Goal: Task Accomplishment & Management: Use online tool/utility

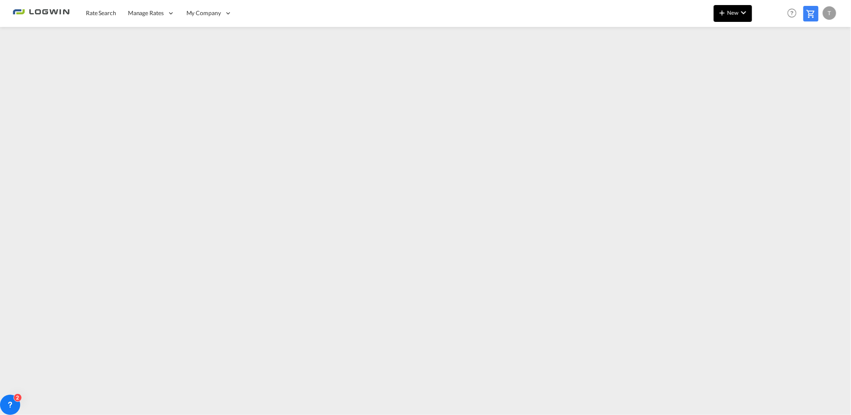
click at [734, 13] on span "New" at bounding box center [733, 12] width 32 height 7
click at [787, 57] on div "Ratesheet" at bounding box center [778, 63] width 31 height 21
click at [742, 11] on md-icon "icon-chevron-down" at bounding box center [743, 13] width 10 height 10
click at [771, 66] on span "Ratesheet" at bounding box center [767, 63] width 9 height 17
click at [725, 17] on md-icon "icon-plus 400-fg" at bounding box center [722, 13] width 10 height 10
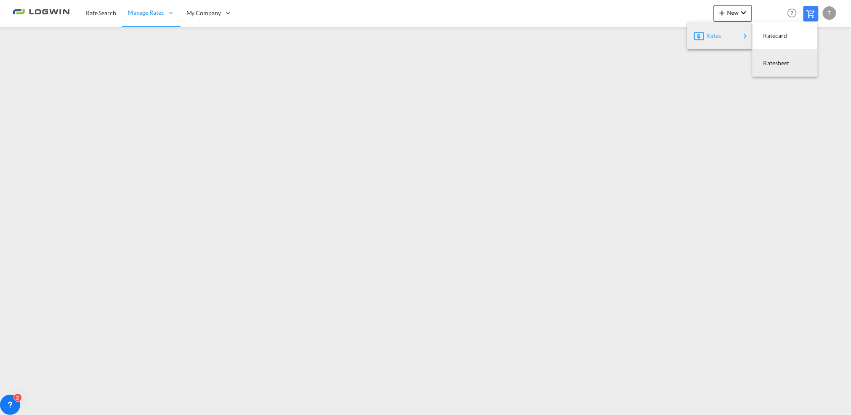
click at [771, 66] on span "Ratesheet" at bounding box center [767, 63] width 9 height 17
click at [726, 10] on md-icon "icon-plus 400-fg" at bounding box center [722, 13] width 10 height 10
click at [769, 64] on span "Ratesheet" at bounding box center [767, 63] width 9 height 17
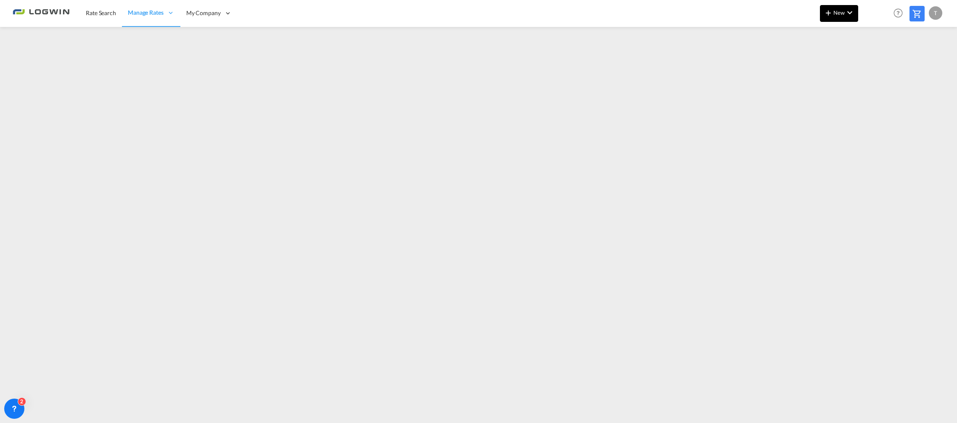
click at [837, 9] on span "New" at bounding box center [840, 12] width 32 height 7
click at [850, 63] on span "Ratesheet" at bounding box center [873, 63] width 9 height 17
click at [819, 11] on div "Rate Search Manage Rates Contract Rates My Rate Files Maintain Rates Single Upd…" at bounding box center [479, 13] width 932 height 26
click at [850, 14] on md-icon "icon-chevron-down" at bounding box center [850, 13] width 10 height 10
click at [850, 63] on span "Ratesheet" at bounding box center [873, 63] width 9 height 17
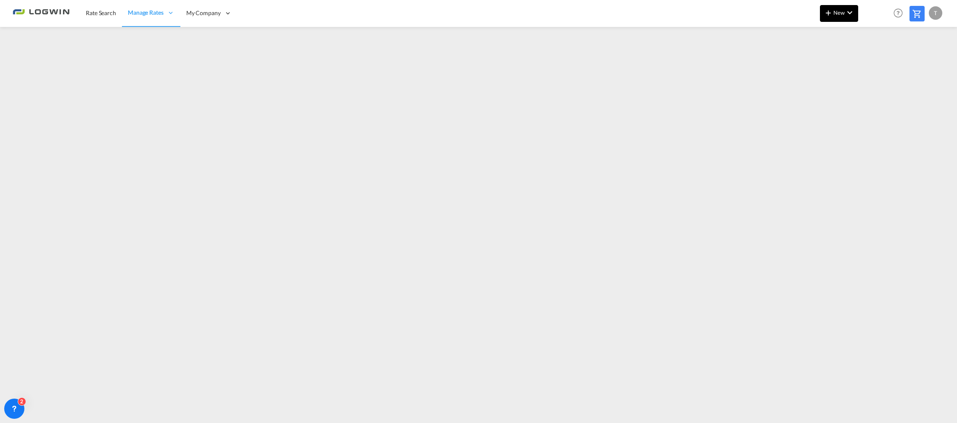
click at [841, 5] on div "New Help Resources Product Release T My Profile Logout" at bounding box center [882, 13] width 125 height 26
drag, startPoint x: 842, startPoint y: 5, endPoint x: 840, endPoint y: 17, distance: 12.3
click at [840, 17] on button "New" at bounding box center [839, 13] width 38 height 17
click at [850, 68] on span "Ratesheet" at bounding box center [873, 63] width 9 height 17
click at [836, 12] on span "New" at bounding box center [840, 12] width 32 height 7
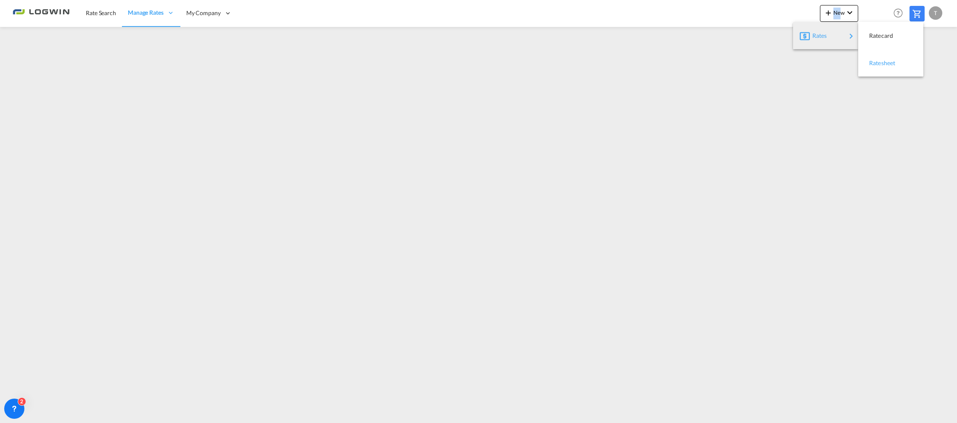
click at [850, 63] on span "Ratesheet" at bounding box center [873, 63] width 9 height 17
